Goal: Task Accomplishment & Management: Use online tool/utility

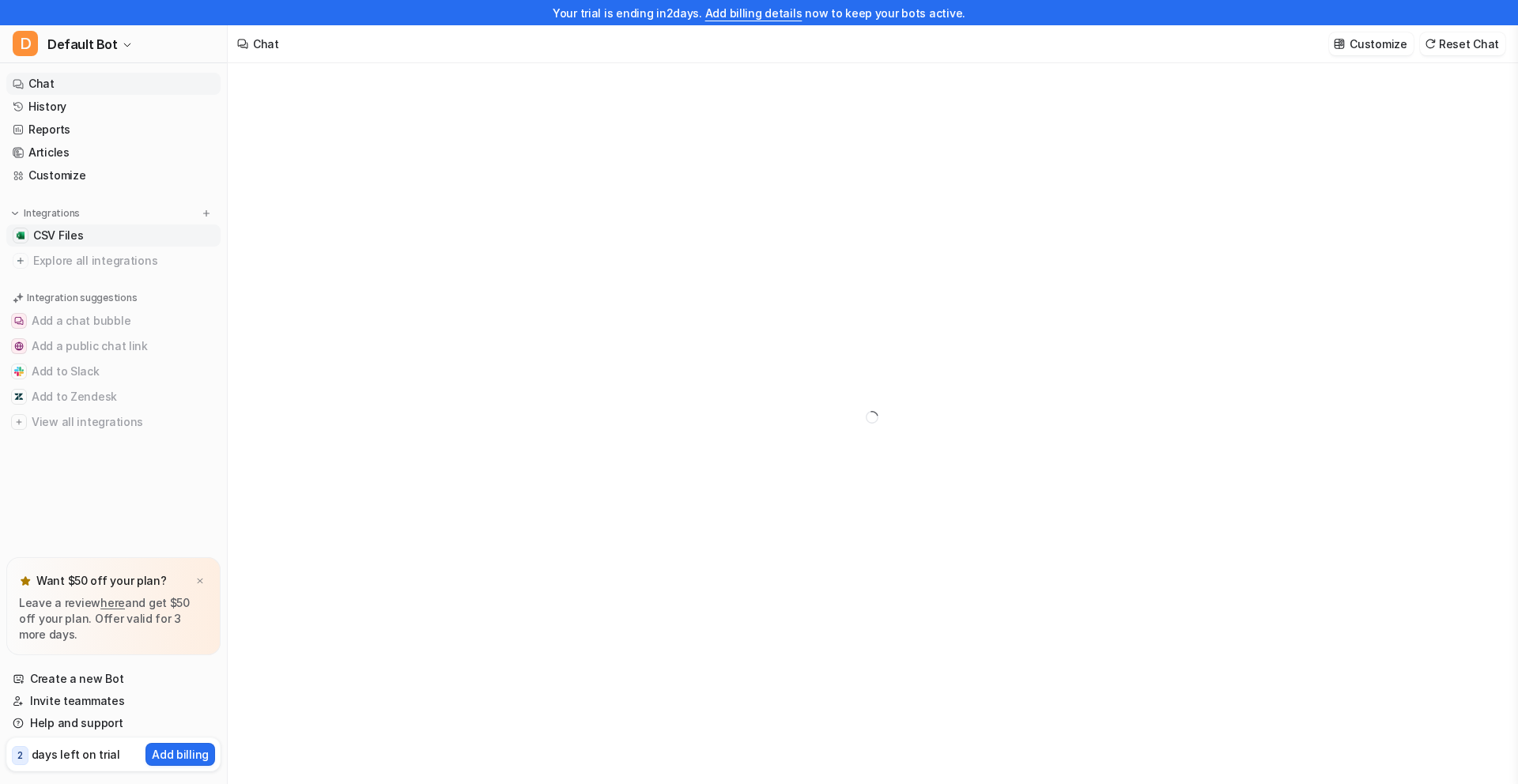
type textarea "**********"
click at [94, 232] on link "CSV Files" at bounding box center [113, 235] width 214 height 22
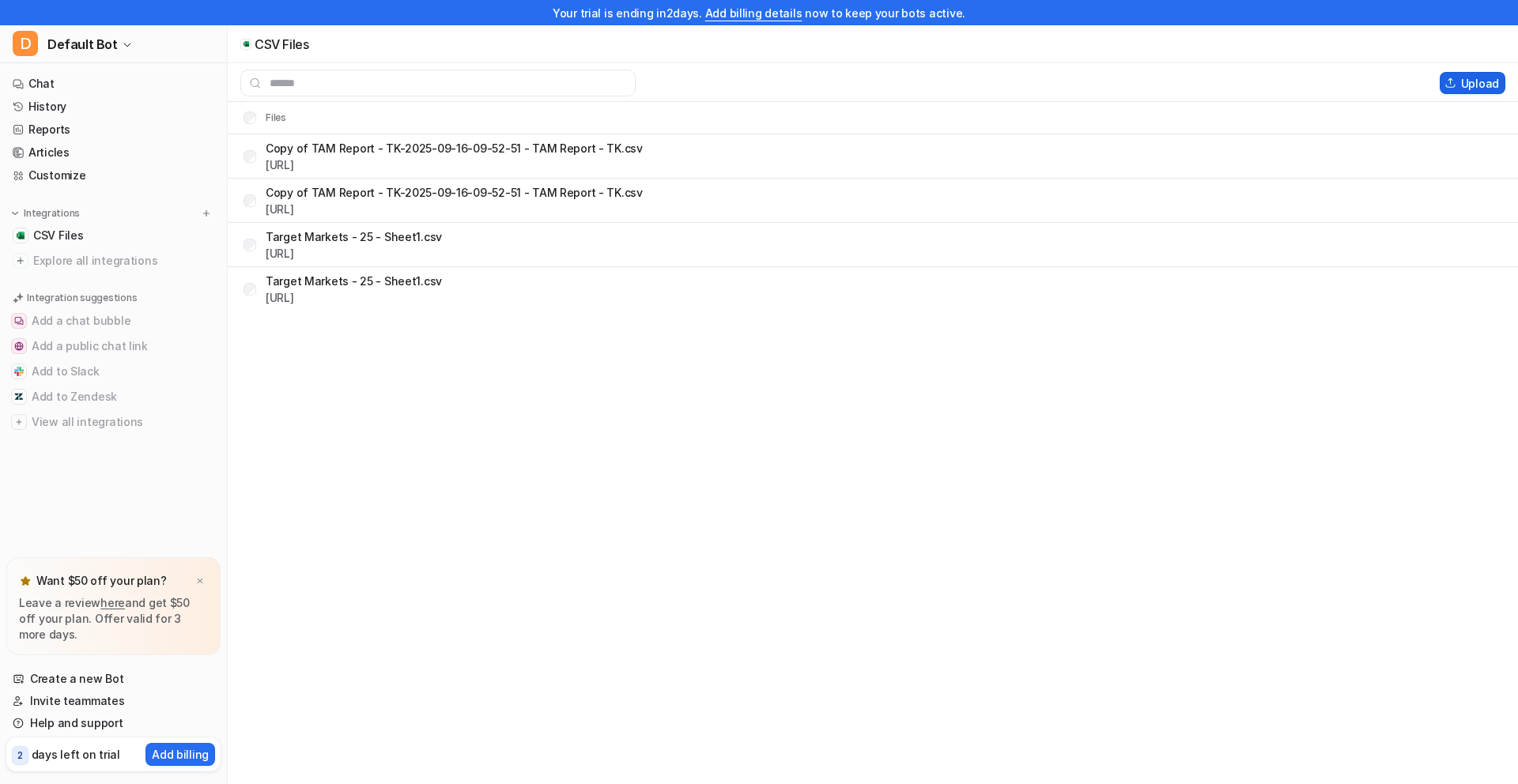
click at [1487, 82] on button "Upload" at bounding box center [1472, 83] width 65 height 22
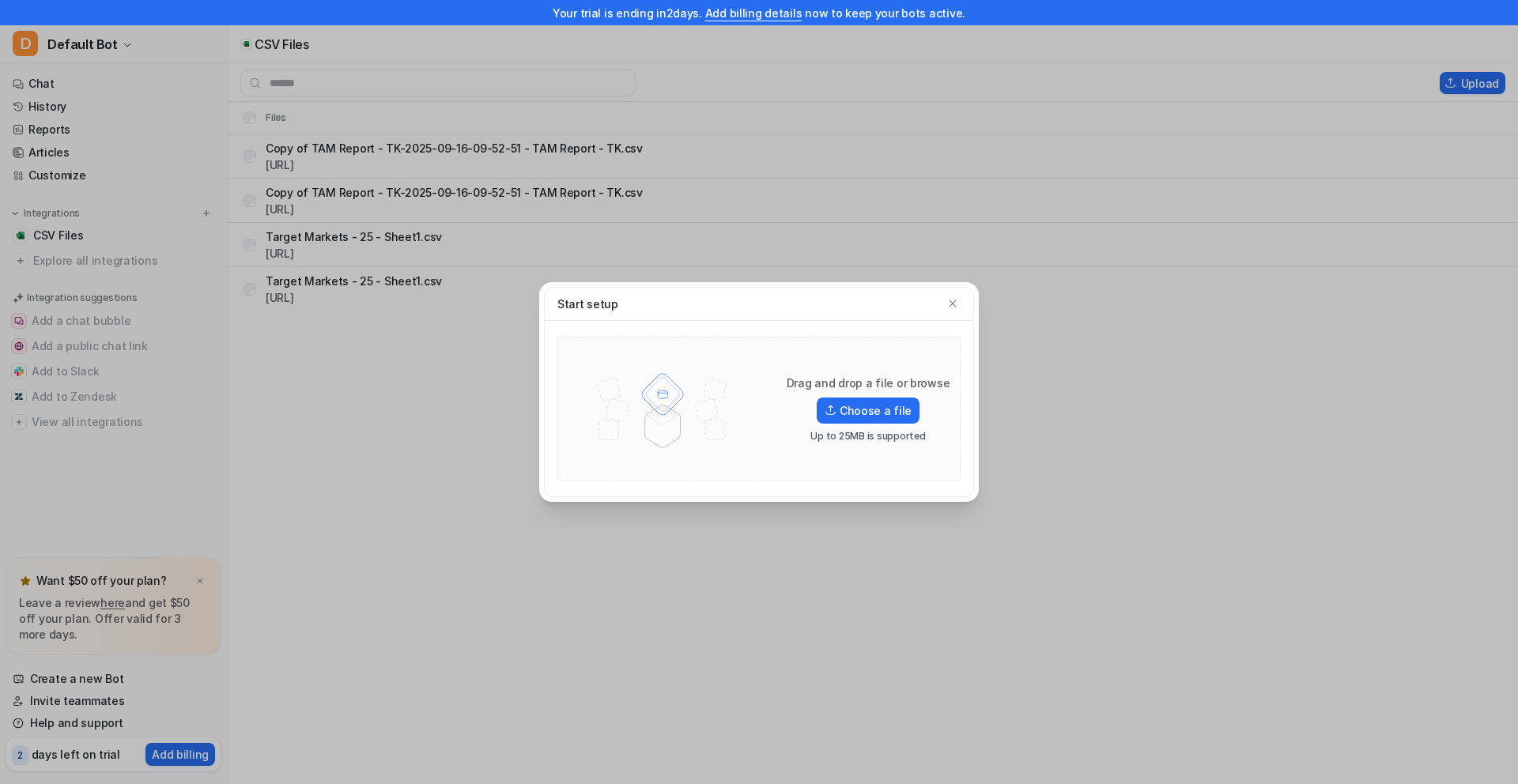
click at [877, 426] on div "Drag and drop a file or browse Choose a file Up to 25MB is supported" at bounding box center [868, 409] width 203 height 67
click at [888, 404] on label "Choose a file" at bounding box center [868, 411] width 103 height 26
click at [0, 0] on input "Choose a file" at bounding box center [0, 0] width 0 height 0
